Goal: Task Accomplishment & Management: Complete application form

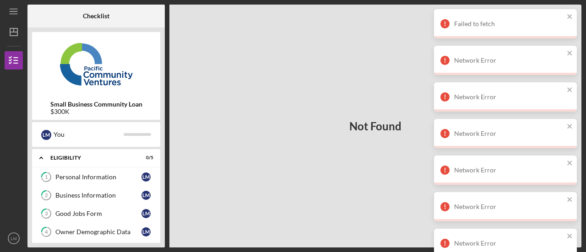
scroll to position [131, 0]
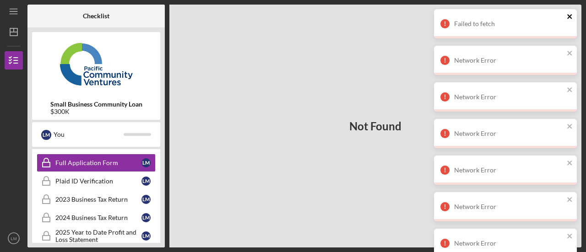
click at [569, 17] on icon "close" at bounding box center [570, 16] width 5 height 5
click at [569, 18] on icon "close" at bounding box center [570, 16] width 6 height 7
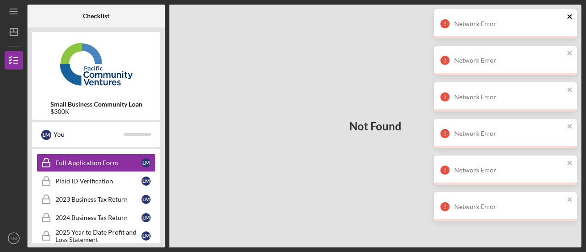
click at [569, 16] on icon "close" at bounding box center [570, 16] width 6 height 7
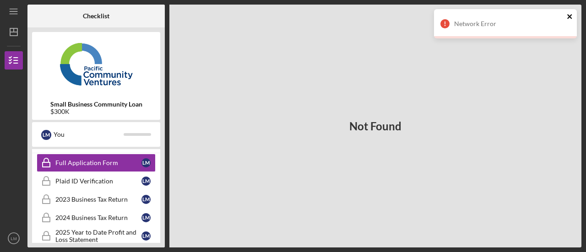
click at [570, 18] on icon "close" at bounding box center [570, 16] width 6 height 7
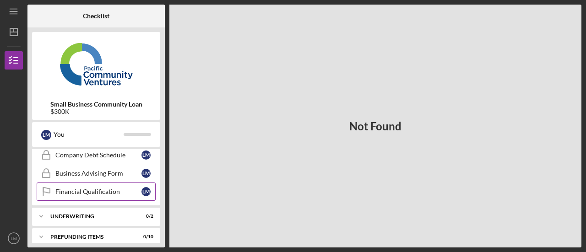
scroll to position [289, 0]
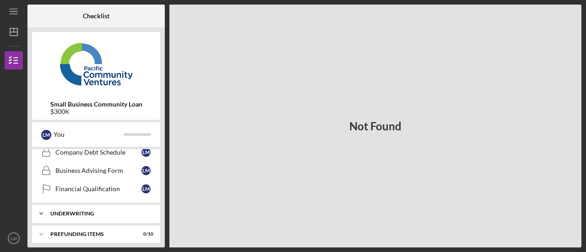
click at [132, 211] on div "Underwriting" at bounding box center [99, 213] width 98 height 5
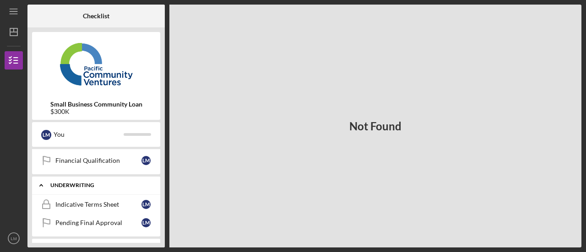
scroll to position [330, 0]
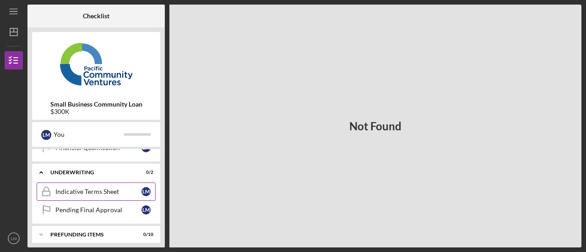
click at [124, 188] on div "Indicative Terms Sheet" at bounding box center [98, 191] width 86 height 7
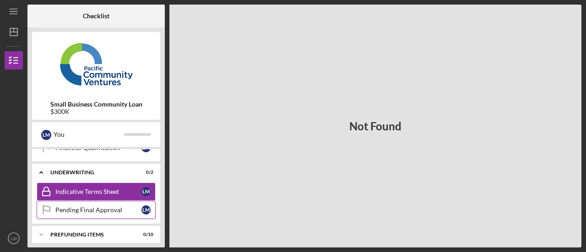
click at [118, 207] on div "Pending Final Approval" at bounding box center [98, 210] width 86 height 7
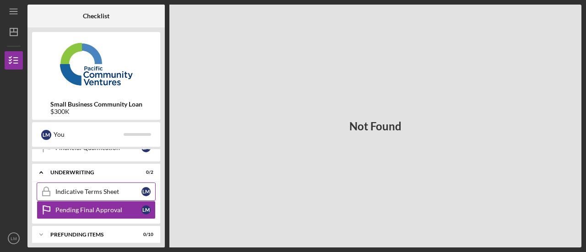
scroll to position [284, 0]
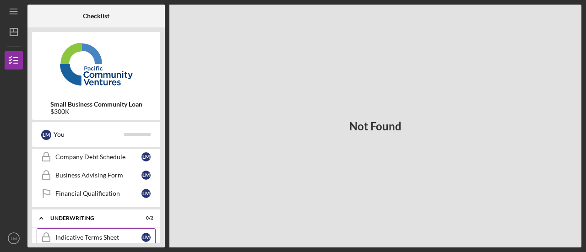
click at [122, 192] on div "Financial Qualification" at bounding box center [98, 193] width 86 height 7
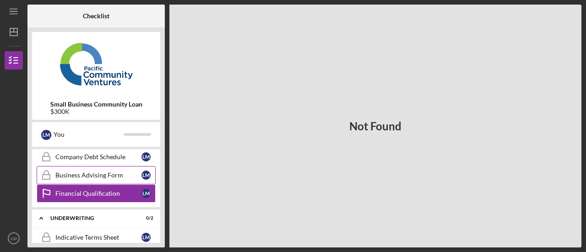
click at [120, 172] on div "Business Advising Form" at bounding box center [98, 175] width 86 height 7
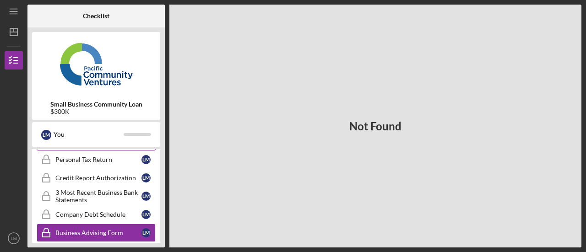
scroll to position [238, 0]
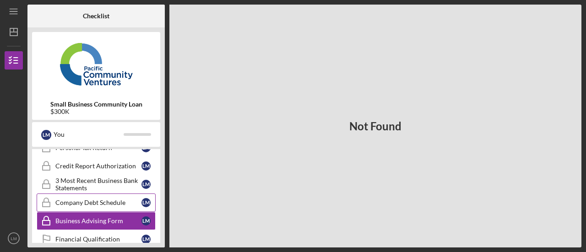
click at [115, 199] on div "Company Debt Schedule" at bounding box center [98, 202] width 86 height 7
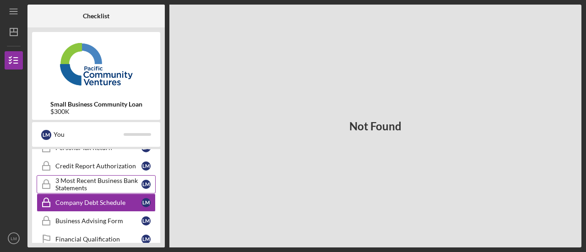
click at [117, 182] on div "3 Most Recent Business Bank Statements" at bounding box center [98, 184] width 86 height 15
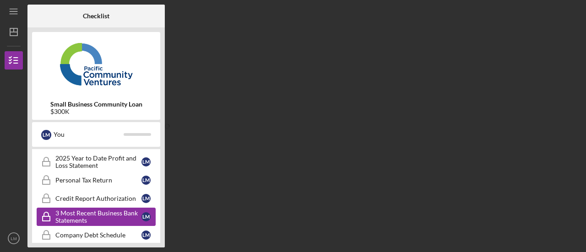
scroll to position [192, 0]
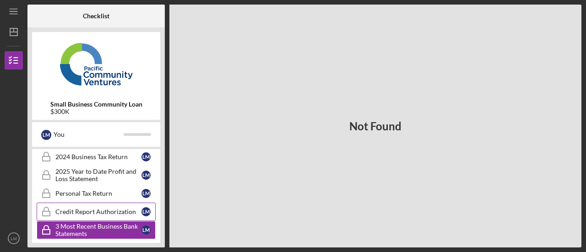
click at [115, 208] on div "Credit Report Authorization" at bounding box center [98, 211] width 86 height 7
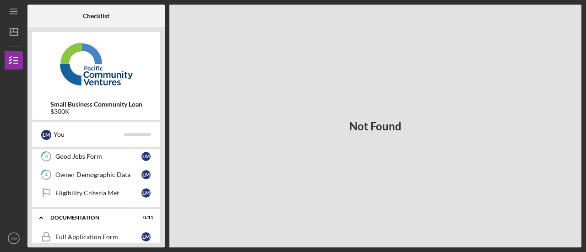
scroll to position [55, 0]
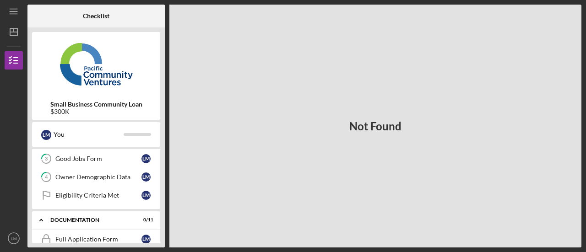
click at [116, 197] on div "Eligibility Criteria Met" at bounding box center [98, 195] width 86 height 7
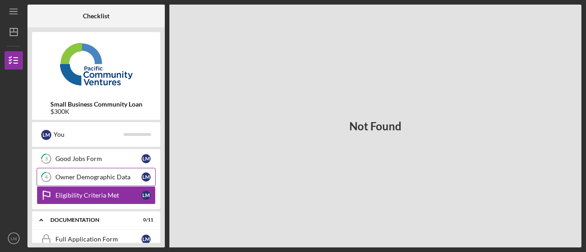
click at [103, 180] on link "4 Owner Demographic Data [PERSON_NAME]" at bounding box center [96, 177] width 119 height 18
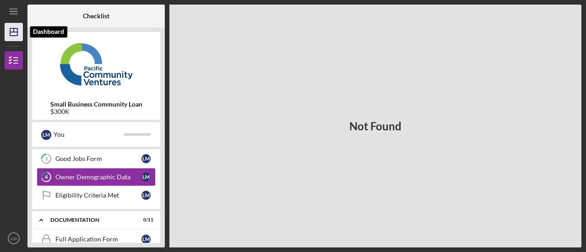
click at [11, 35] on icon "Icon/Dashboard" at bounding box center [13, 32] width 23 height 23
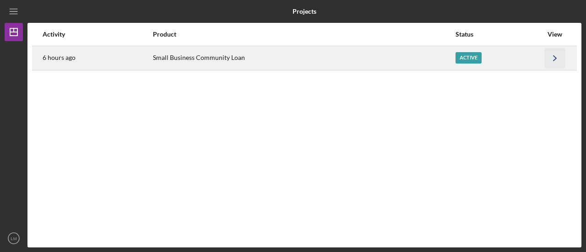
click at [557, 55] on icon "Icon/Navigate" at bounding box center [555, 58] width 21 height 21
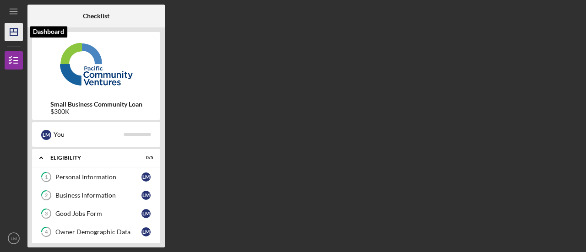
click at [8, 27] on icon "Icon/Dashboard" at bounding box center [13, 32] width 23 height 23
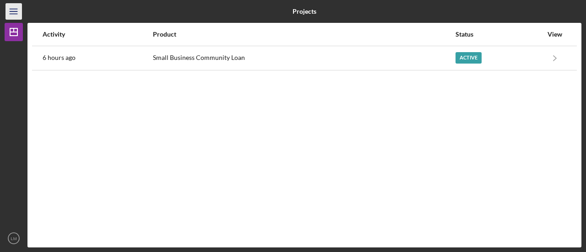
click at [17, 12] on icon "Icon/Menu" at bounding box center [14, 11] width 21 height 21
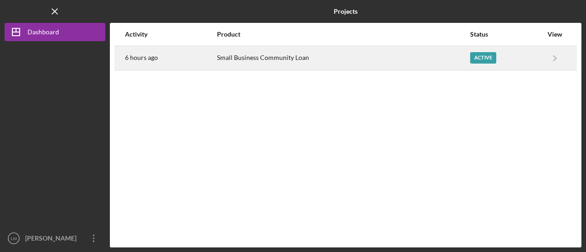
click at [317, 59] on div "Small Business Community Loan" at bounding box center [343, 58] width 252 height 23
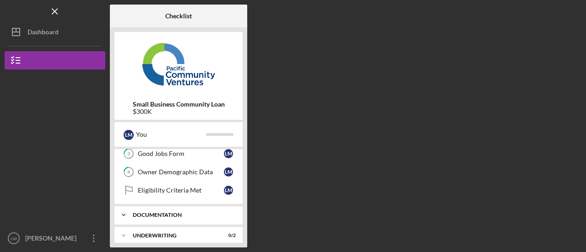
scroll to position [40, 0]
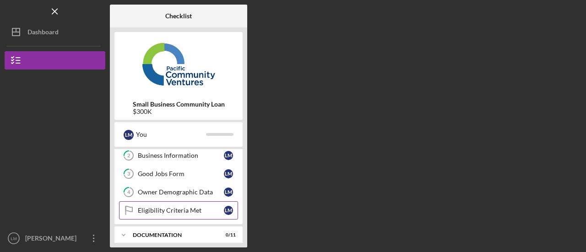
click at [149, 211] on div "Eligibility Criteria Met" at bounding box center [181, 210] width 86 height 7
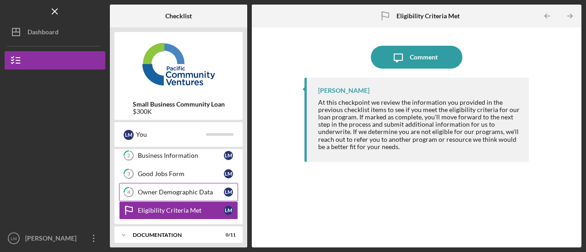
click at [152, 193] on div "Owner Demographic Data" at bounding box center [181, 192] width 86 height 7
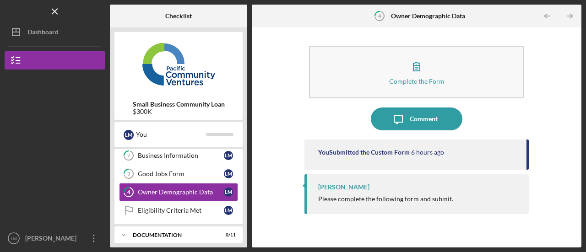
click at [466, 202] on div "Please complete the following form and submit." at bounding box center [419, 199] width 202 height 7
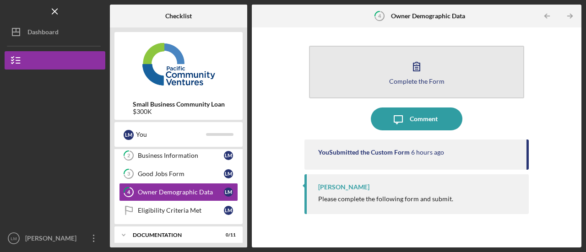
click at [422, 80] on div "Complete the Form" at bounding box center [416, 81] width 55 height 7
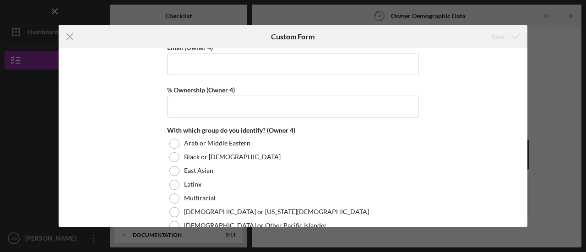
scroll to position [2611, 0]
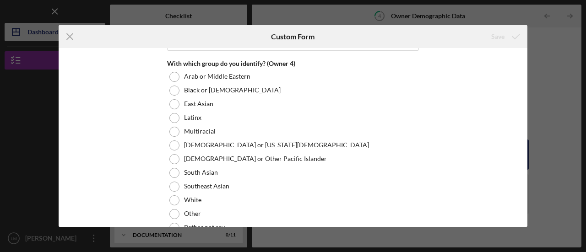
click at [69, 39] on icon "Icon/Menu Close" at bounding box center [70, 36] width 23 height 23
